Goal: Task Accomplishment & Management: Use online tool/utility

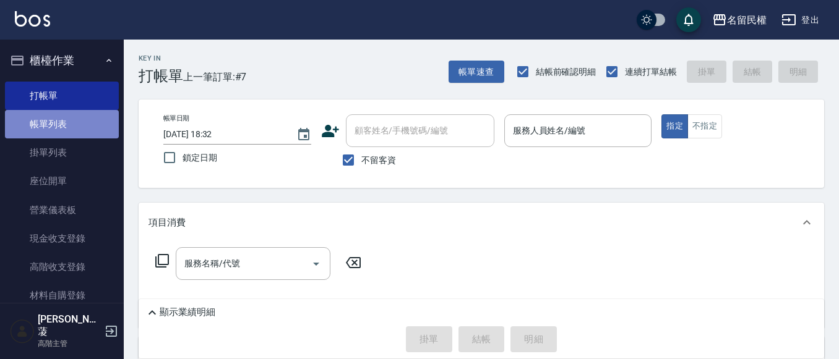
click at [73, 130] on link "帳單列表" at bounding box center [62, 124] width 114 height 28
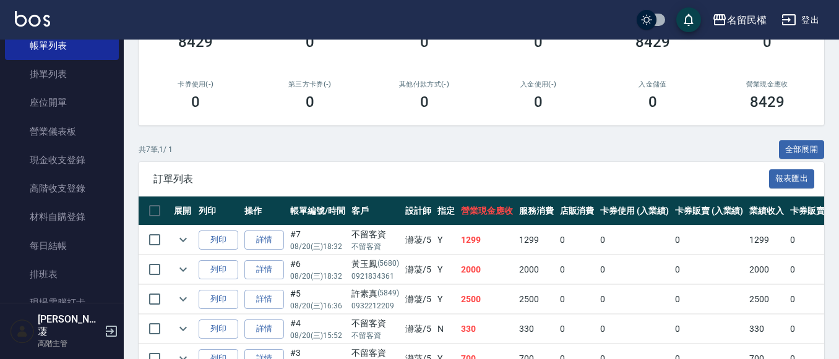
scroll to position [186, 0]
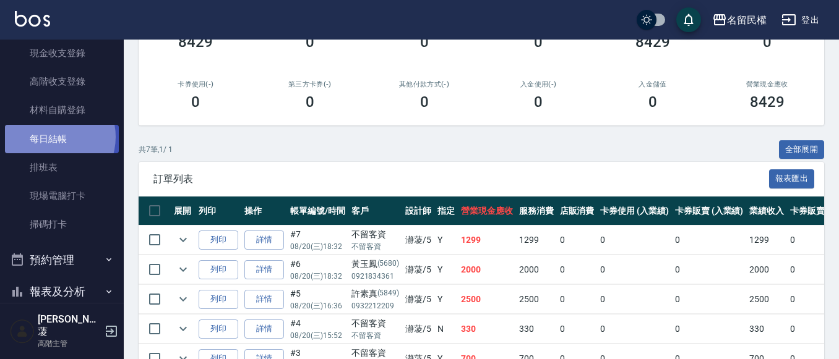
click at [50, 137] on link "每日結帳" at bounding box center [62, 139] width 114 height 28
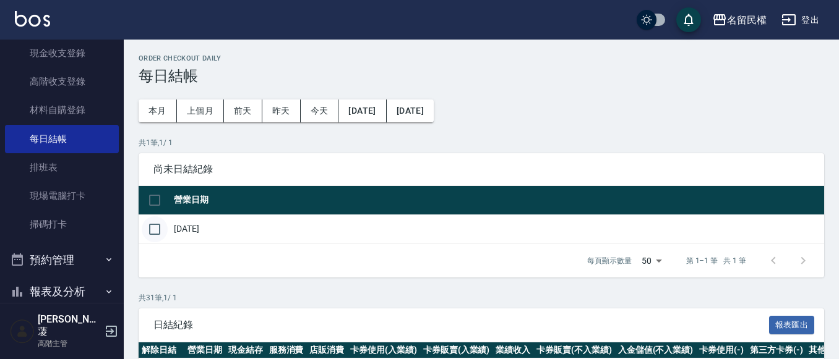
click at [152, 228] on input "checkbox" at bounding box center [155, 229] width 26 height 26
checkbox input "true"
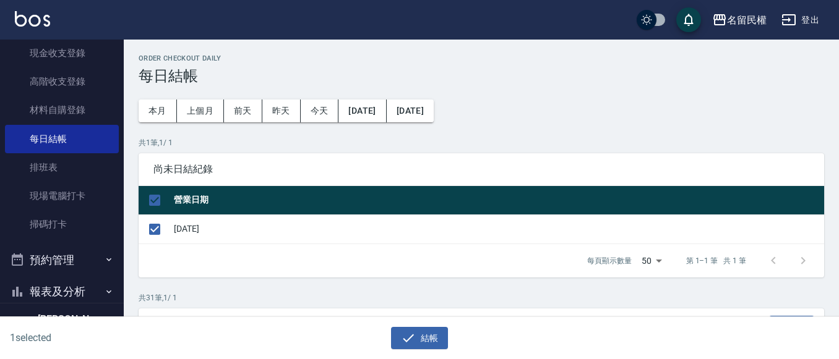
click at [443, 356] on div "1 selected 結帳" at bounding box center [419, 338] width 839 height 43
click at [425, 336] on button "結帳" at bounding box center [420, 338] width 58 height 23
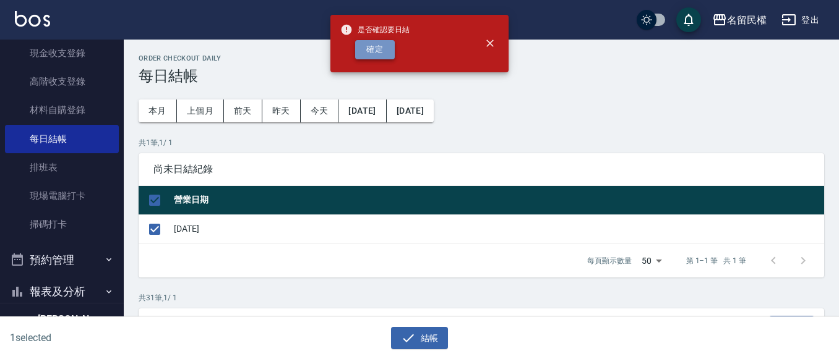
click at [387, 42] on button "確定" at bounding box center [375, 49] width 40 height 19
click at [384, 53] on div "確定" at bounding box center [374, 49] width 69 height 19
checkbox input "false"
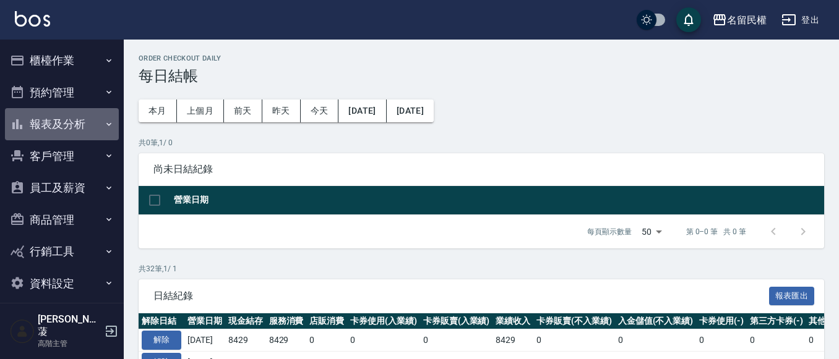
click at [90, 118] on button "報表及分析" at bounding box center [62, 124] width 114 height 32
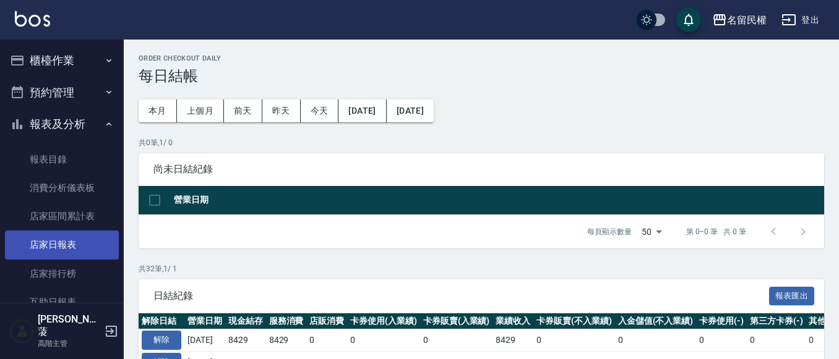
click at [66, 235] on link "店家日報表" at bounding box center [62, 245] width 114 height 28
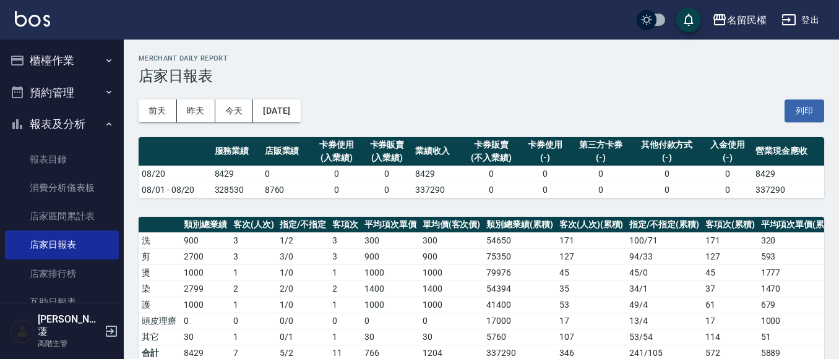
drag, startPoint x: 795, startPoint y: 103, endPoint x: 644, endPoint y: 317, distance: 261.3
click at [795, 103] on button "列印" at bounding box center [804, 111] width 40 height 23
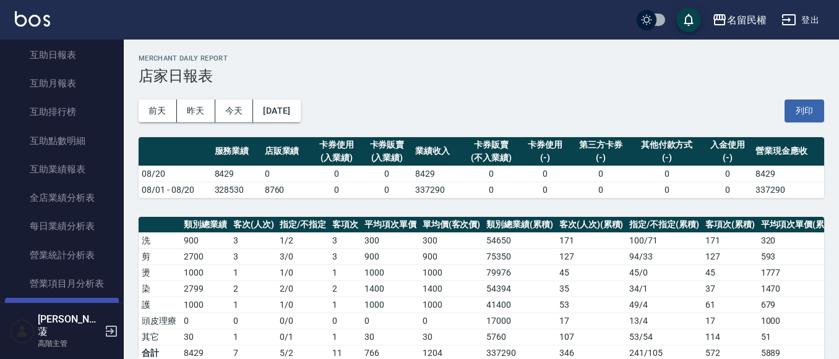
scroll to position [309, 0]
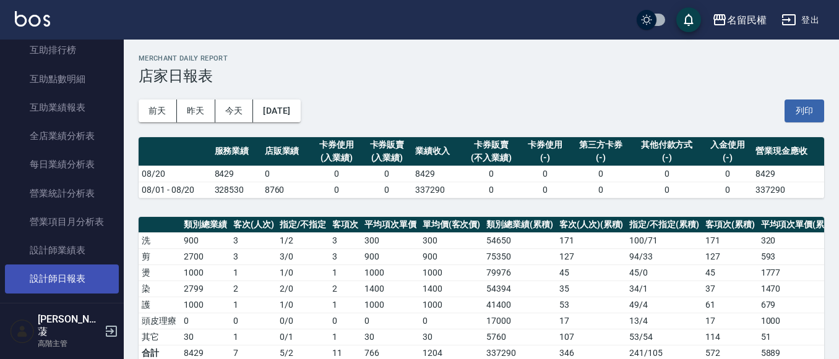
click at [83, 272] on link "設計師日報表" at bounding box center [62, 279] width 114 height 28
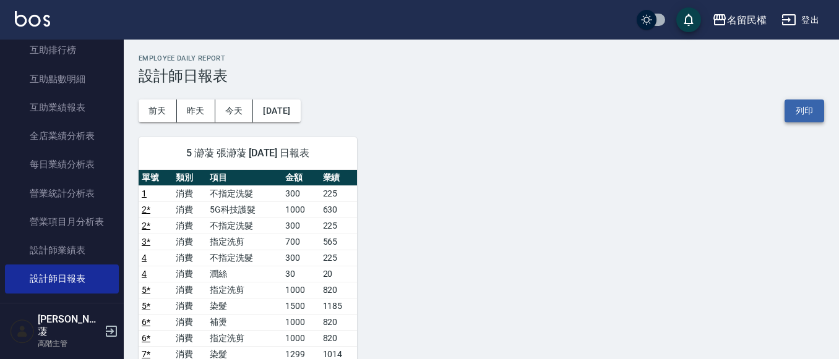
click at [806, 113] on button "列印" at bounding box center [804, 111] width 40 height 23
